Goal: Find specific page/section: Find specific page/section

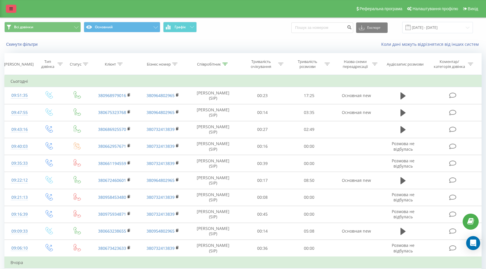
click at [11, 10] on icon at bounding box center [11, 9] width 4 height 4
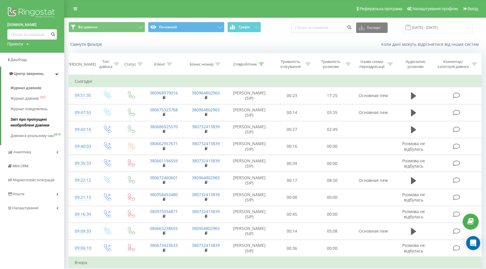
click at [27, 121] on span "Звіт про пропущені необроблені дзвінки" at bounding box center [36, 123] width 51 height 12
